Goal: Task Accomplishment & Management: Complete application form

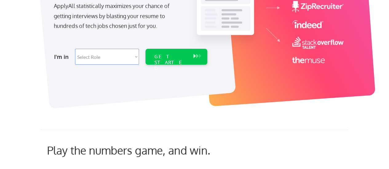
scroll to position [123, 0]
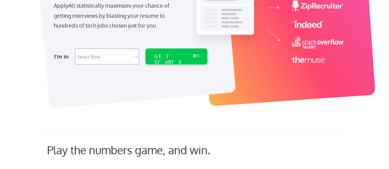
drag, startPoint x: 140, startPoint y: 54, endPoint x: 131, endPoint y: 57, distance: 9.2
click at [138, 55] on div "I'm in Select Role Software Engineering Product Management Customer Success Sal…" at bounding box center [130, 57] width 172 height 22
click at [131, 57] on select "Select Role Software Engineering Product Management Customer Success Sales UI/U…" at bounding box center [107, 57] width 64 height 16
click at [135, 59] on select "Select Role Software Engineering Product Management Customer Success Sales UI/U…" at bounding box center [107, 57] width 64 height 16
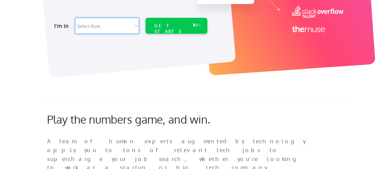
click at [130, 27] on select "Select Role Software Engineering Product Management Customer Success Sales UI/U…" at bounding box center [107, 26] width 64 height 16
select select ""tech_finance_biz_ops_cos""
click at [75, 18] on select "Select Role Software Engineering Product Management Customer Success Sales UI/U…" at bounding box center [107, 26] width 64 height 16
select select ""tech_finance_biz_ops_cos""
click at [165, 26] on div "GET STARTED" at bounding box center [170, 32] width 33 height 18
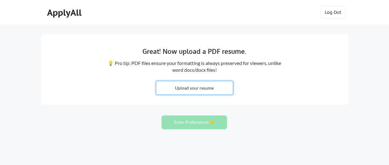
click at [189, 88] on input "file" at bounding box center [194, 87] width 77 height 13
type input "C:\fakepath\MiMi Yeh Resume.pdf"
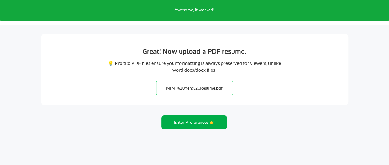
click at [171, 120] on button "Enter Preferences 👉" at bounding box center [193, 122] width 65 height 14
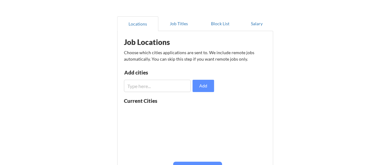
scroll to position [61, 0]
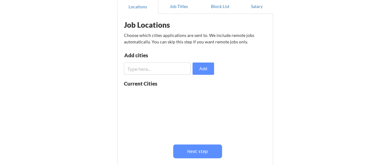
click at [165, 71] on input "input" at bounding box center [157, 68] width 67 height 12
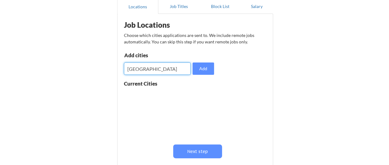
click at [165, 71] on input "input" at bounding box center [157, 68] width 67 height 12
type input "westminster, co"
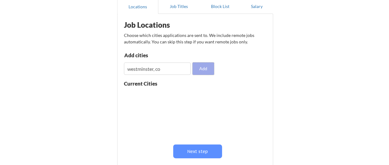
click at [205, 68] on button "Add" at bounding box center [203, 68] width 22 height 12
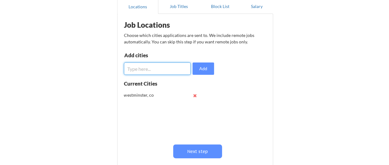
click at [164, 70] on input "input" at bounding box center [157, 68] width 67 height 12
drag, startPoint x: 169, startPoint y: 69, endPoint x: 64, endPoint y: 67, distance: 104.9
click at [64, 67] on div "Almost there! Locations Job Titles Block List Salary Job Locations Choose which…" at bounding box center [194, 89] width 389 height 301
type input "denver, co"
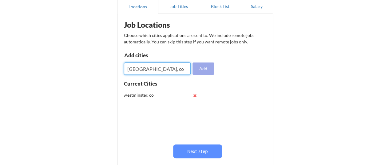
click at [202, 67] on button "Add" at bounding box center [203, 68] width 22 height 12
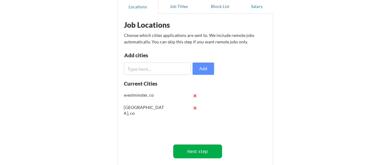
click at [203, 151] on button "Next step" at bounding box center [197, 151] width 49 height 14
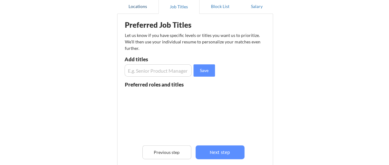
click at [137, 12] on button "Locations" at bounding box center [137, 6] width 41 height 15
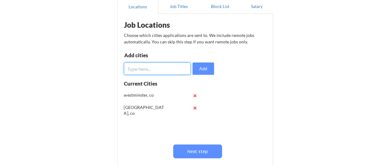
click at [141, 67] on input "input" at bounding box center [157, 68] width 67 height 12
type input "boulder, co"
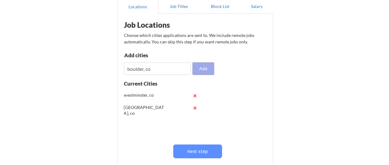
click at [199, 70] on button "Add" at bounding box center [203, 68] width 22 height 12
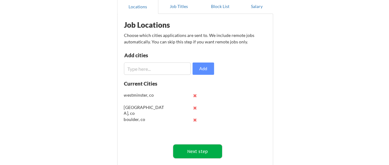
click at [198, 155] on button "Next step" at bounding box center [197, 151] width 49 height 14
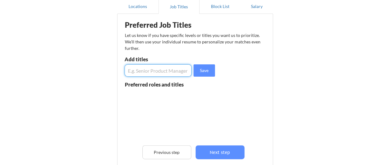
click at [172, 71] on input "input" at bounding box center [158, 70] width 67 height 12
type input "Senior Business Systems Analyst"
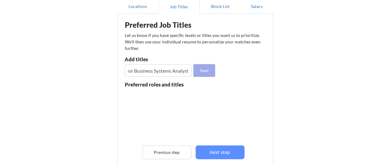
click at [199, 70] on button "Save" at bounding box center [204, 70] width 22 height 12
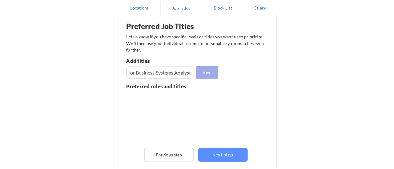
scroll to position [0, 0]
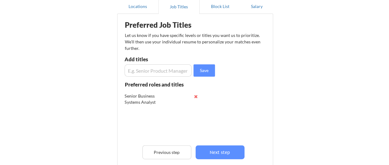
click at [144, 73] on input "input" at bounding box center [158, 70] width 67 height 12
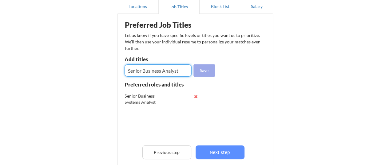
type input "Senior Business Analyst"
click at [207, 70] on button "Save" at bounding box center [204, 70] width 22 height 12
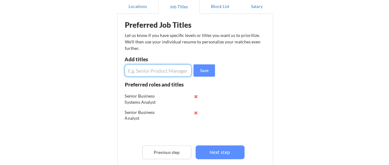
click at [172, 70] on input "input" at bounding box center [158, 70] width 67 height 12
type input "Technical Business Analyst"
click at [202, 65] on button "Save" at bounding box center [204, 70] width 22 height 12
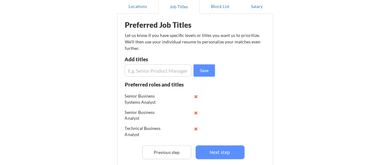
click at [224, 152] on button "Next step" at bounding box center [220, 152] width 49 height 14
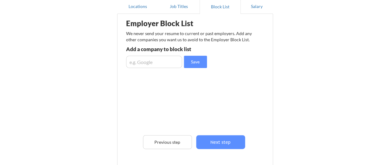
click at [169, 63] on input "input" at bounding box center [154, 62] width 56 height 12
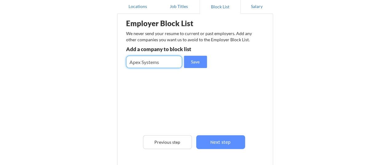
type input "Apex Systems"
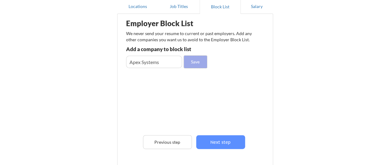
click at [201, 67] on button "Save" at bounding box center [195, 62] width 23 height 12
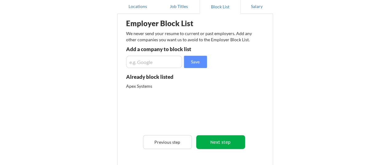
click at [227, 139] on button "Next step" at bounding box center [220, 142] width 49 height 14
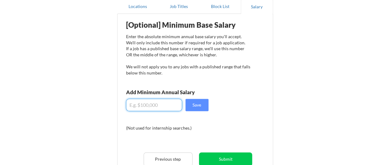
click at [161, 105] on input "input" at bounding box center [154, 105] width 56 height 12
type input "$125,000"
click at [192, 103] on button "Save" at bounding box center [196, 105] width 23 height 12
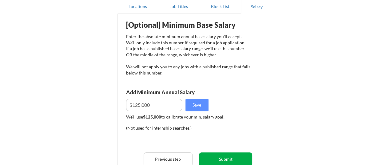
click at [235, 157] on button "Submit" at bounding box center [225, 159] width 53 height 14
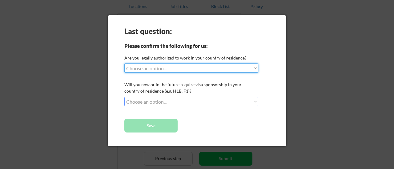
click at [185, 71] on select "Choose an option... Yes, I am a US Citizen Yes, I am a Canadian Citizen Yes, I …" at bounding box center [191, 68] width 134 height 9
select select ""yes__i_am_a_us_citizen""
click at [124, 64] on select "Choose an option... Yes, I am a US Citizen Yes, I am a Canadian Citizen Yes, I …" at bounding box center [191, 68] width 134 height 9
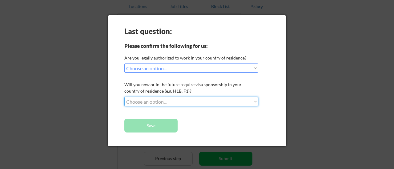
click at [187, 104] on select "Choose an option... No, I will not need sponsorship Yes, I will need sponsorship" at bounding box center [191, 101] width 134 height 9
select select ""no__i_will_not_need_sponsorship""
click at [124, 97] on select "Choose an option... No, I will not need sponsorship Yes, I will need sponsorship" at bounding box center [191, 101] width 134 height 9
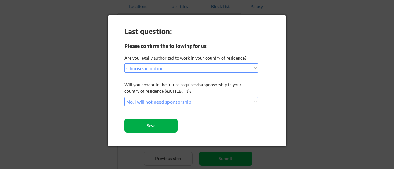
click at [166, 130] on button "Save" at bounding box center [150, 126] width 53 height 14
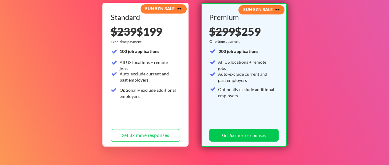
scroll to position [61, 0]
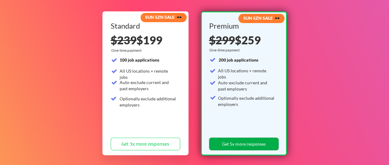
click at [268, 143] on button "Get 5x more responses" at bounding box center [243, 143] width 69 height 13
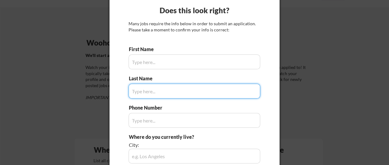
scroll to position [31, 0]
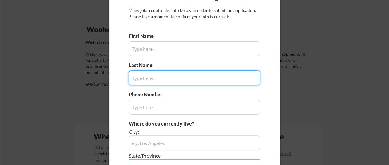
type input "MiMi"
type input "[PHONE_NUMBER]"
type input "Yeh"
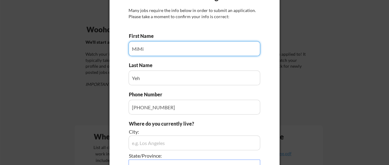
click at [163, 48] on input "input" at bounding box center [195, 48] width 132 height 15
click at [261, 95] on div "Does this look right? Many jobs require the info below in order to submit an ap…" at bounding box center [194, 115] width 170 height 260
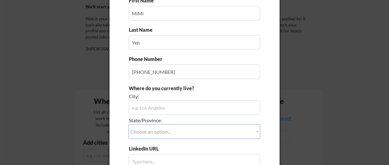
scroll to position [92, 0]
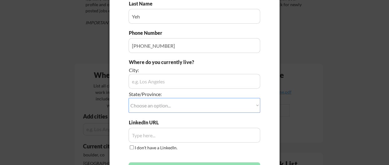
click at [140, 77] on input "input" at bounding box center [195, 81] width 132 height 15
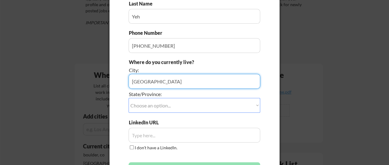
type input "Westminster"
click at [143, 112] on select "Choose an option... Other/Not Applicable Alabama Alaska Alberta Arizona Arkansa…" at bounding box center [195, 105] width 132 height 15
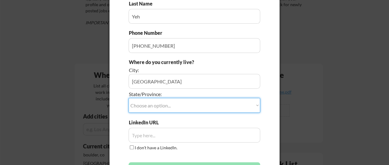
select select ""Colorado""
click at [129, 98] on select "Choose an option... Other/Not Applicable Alabama Alaska Alberta Arizona Arkansa…" at bounding box center [195, 105] width 132 height 15
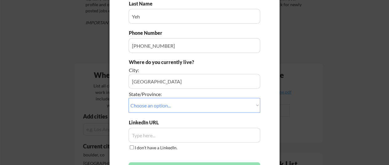
click at [120, 78] on div "Does this look right? Many jobs require the info below in order to submit an ap…" at bounding box center [194, 53] width 170 height 260
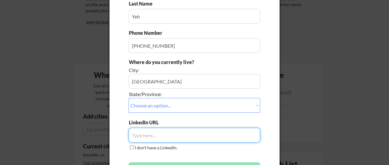
click at [162, 132] on input "input" at bounding box center [195, 135] width 132 height 15
paste input "https://www.linkedin.com/in/mimiyeh/"
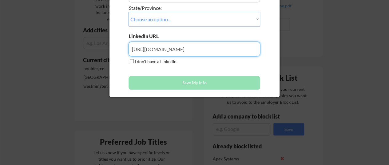
scroll to position [215, 0]
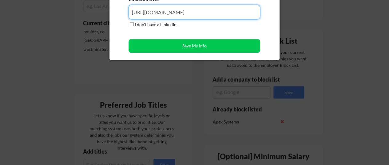
type input "https://www.linkedin.com/in/mimiyeh/"
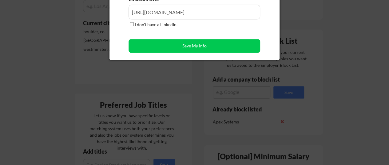
click at [156, 27] on div "I don't have a LinkedIn." at bounding box center [154, 24] width 50 height 7
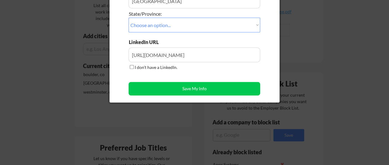
scroll to position [123, 0]
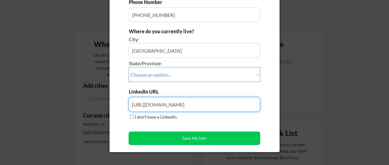
drag, startPoint x: 148, startPoint y: 104, endPoint x: 93, endPoint y: 104, distance: 54.1
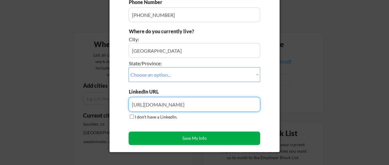
click at [149, 140] on button "Save My Info" at bounding box center [195, 138] width 132 height 14
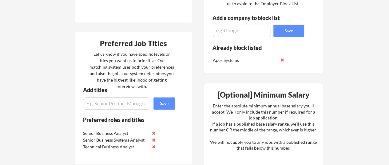
scroll to position [369, 0]
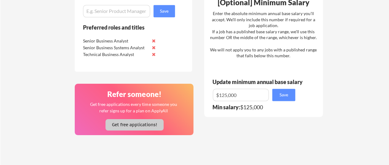
click at [145, 126] on button "Get free applications!" at bounding box center [134, 124] width 58 height 11
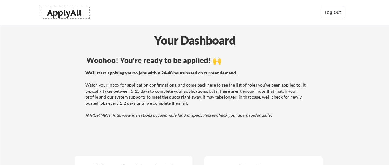
click at [53, 14] on div "ApplyAll" at bounding box center [65, 12] width 36 height 10
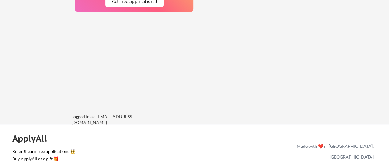
scroll to position [550, 0]
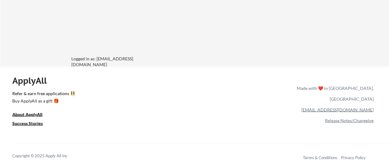
click at [360, 107] on link "team@applyall.com" at bounding box center [337, 109] width 72 height 5
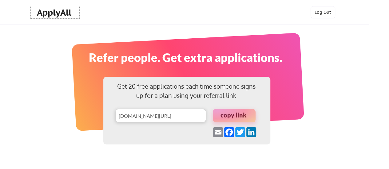
click at [62, 14] on div "ApplyAll" at bounding box center [55, 12] width 36 height 10
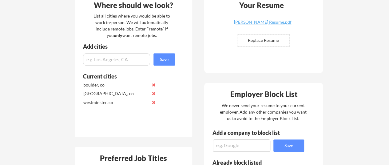
scroll to position [154, 0]
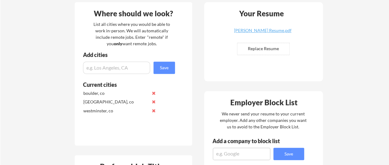
click at [126, 63] on input "input" at bounding box center [116, 67] width 67 height 12
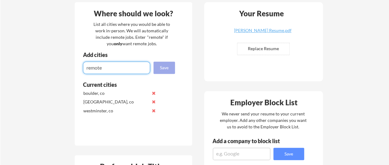
type input "remote"
click at [164, 69] on button "Save" at bounding box center [164, 67] width 22 height 12
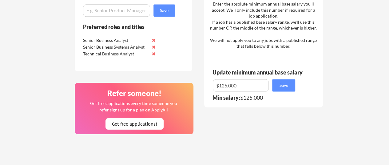
scroll to position [369, 0]
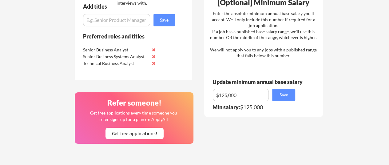
click at [121, 18] on input "input" at bounding box center [116, 20] width 67 height 12
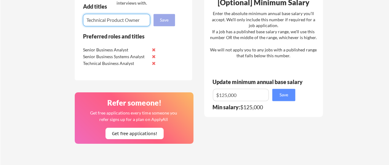
type input "Technical Product Owner"
click at [161, 25] on button "Save" at bounding box center [164, 20] width 22 height 12
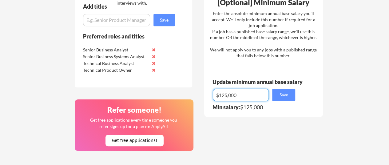
click at [224, 96] on input "input" at bounding box center [241, 95] width 56 height 12
click at [244, 57] on div "Enter the absolute minimum annual base salary you'll accept. We'll only include…" at bounding box center [263, 34] width 107 height 48
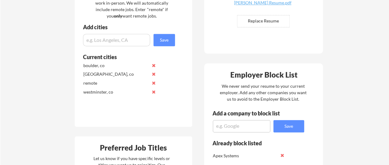
scroll to position [0, 0]
